Goal: Navigation & Orientation: Find specific page/section

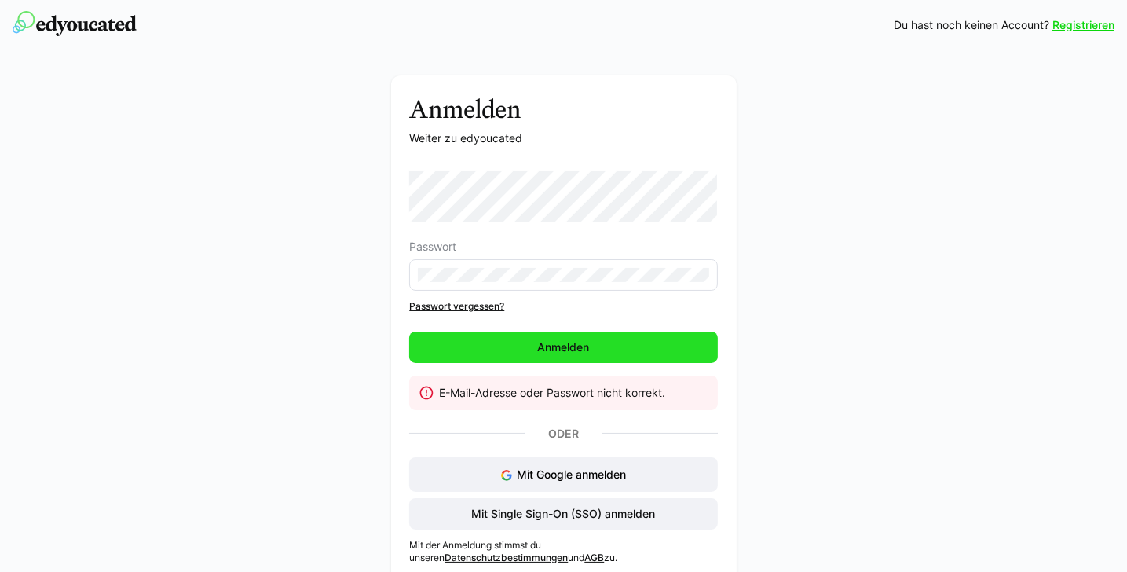
click at [542, 342] on span "Anmelden" at bounding box center [564, 347] width 57 height 16
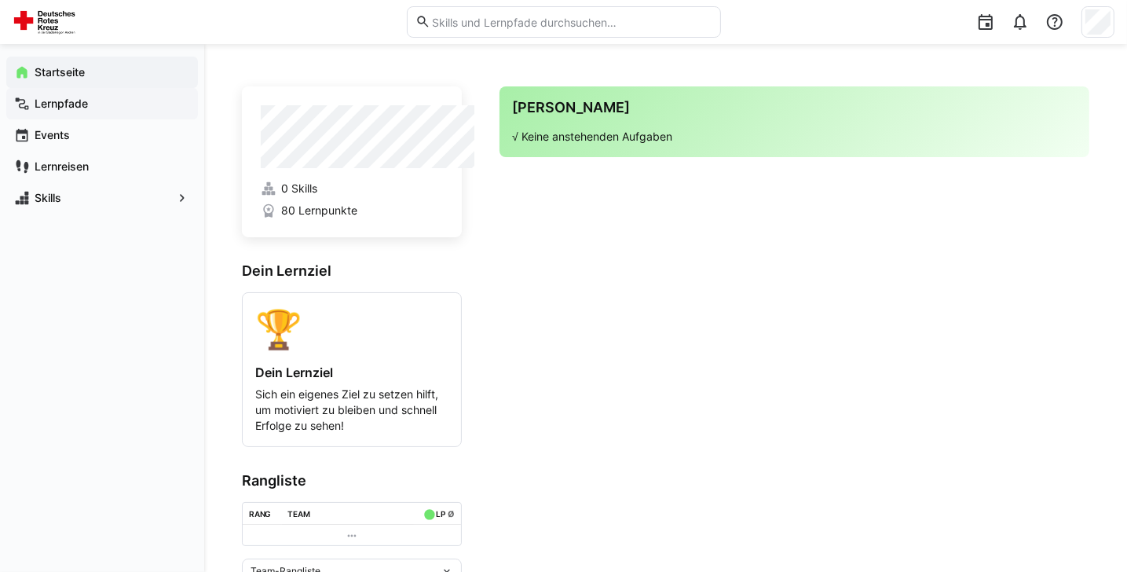
click at [0, 0] on app-navigation-label "Lernpfade" at bounding box center [0, 0] width 0 height 0
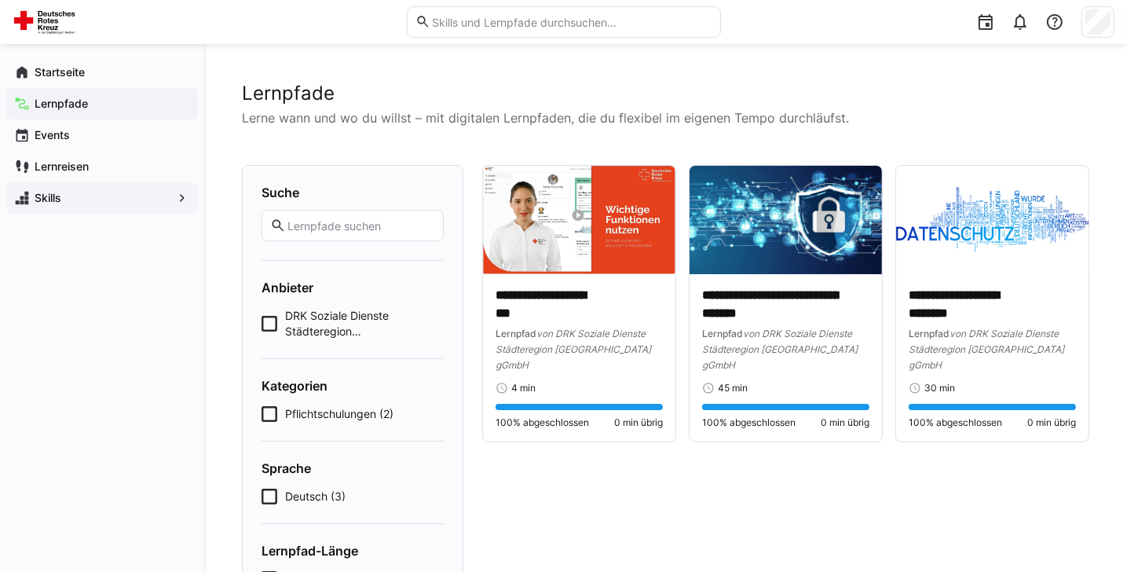
click at [0, 0] on app-navigation-label "Skills" at bounding box center [0, 0] width 0 height 0
